Goal: Information Seeking & Learning: Learn about a topic

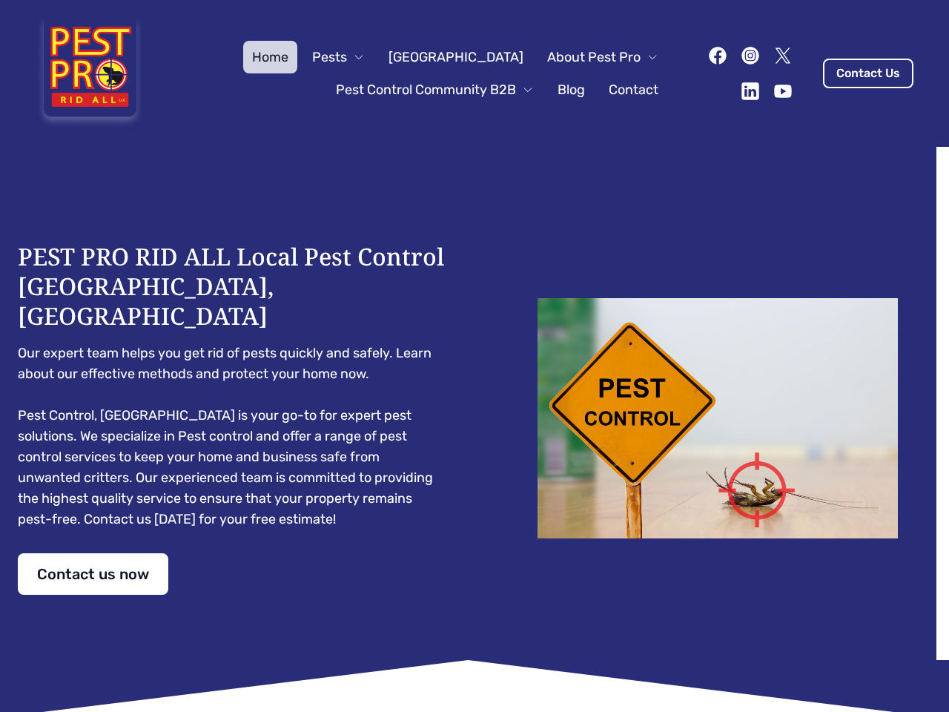
click at [475, 356] on div "PEST PRO RID ALL Local Pest Control [GEOGRAPHIC_DATA], [GEOGRAPHIC_DATA] Our ex…" at bounding box center [474, 418] width 913 height 353
click at [347, 57] on span "Pests" at bounding box center [329, 57] width 35 height 21
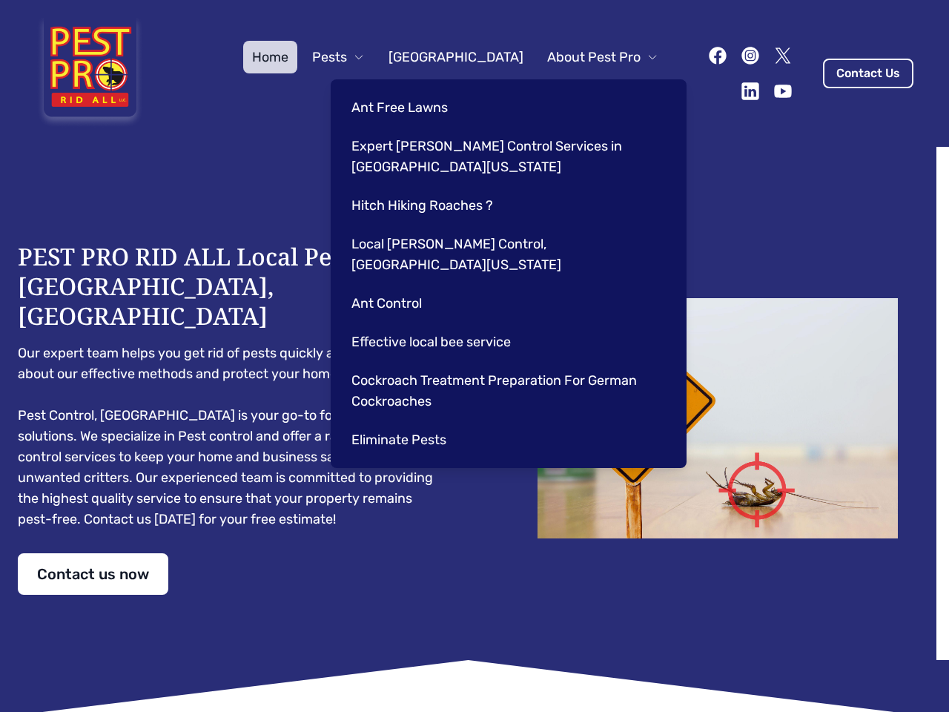
click at [587, 57] on span "About Pest Pro" at bounding box center [593, 57] width 93 height 21
click at [420, 90] on div "Ant Free Lawns Expert [PERSON_NAME] Control Services in [GEOGRAPHIC_DATA] [US_S…" at bounding box center [509, 273] width 356 height 388
